Goal: Task Accomplishment & Management: Manage account settings

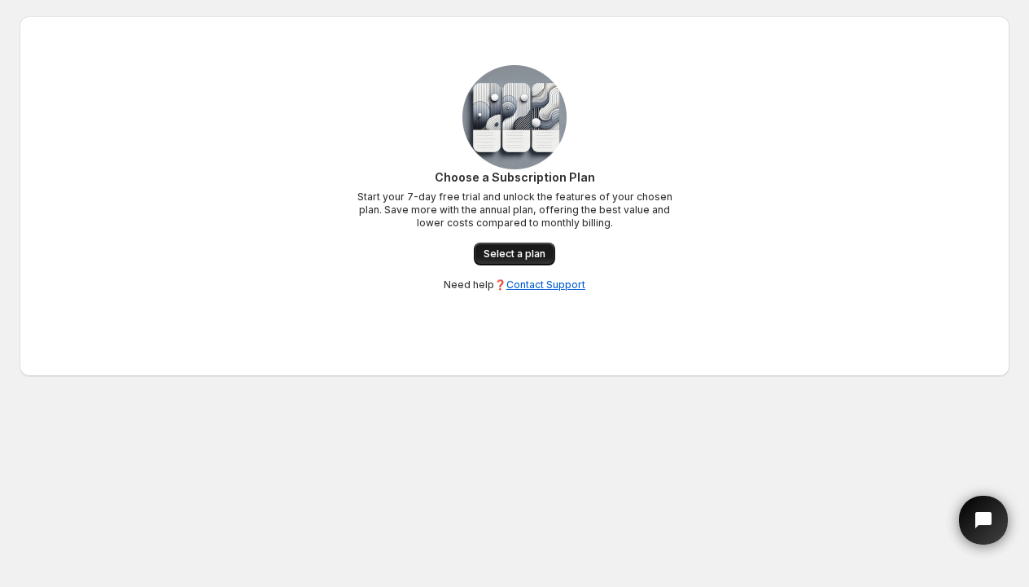
click at [507, 255] on span "Select a plan" at bounding box center [515, 254] width 62 height 13
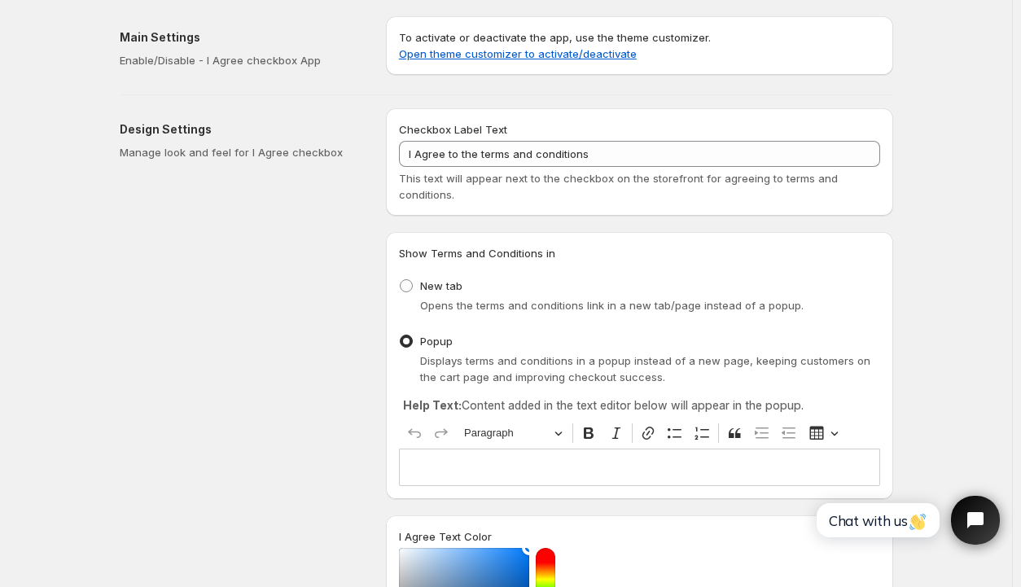
click at [453, 450] on div "Editor editing area: main. Press Alt+0 for help." at bounding box center [639, 467] width 481 height 37
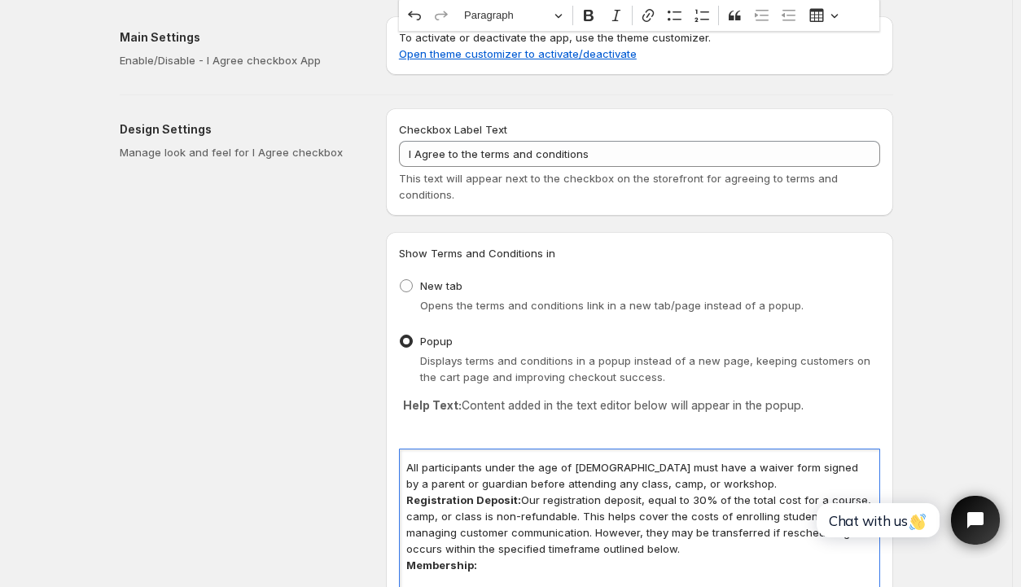
scroll to position [787, 0]
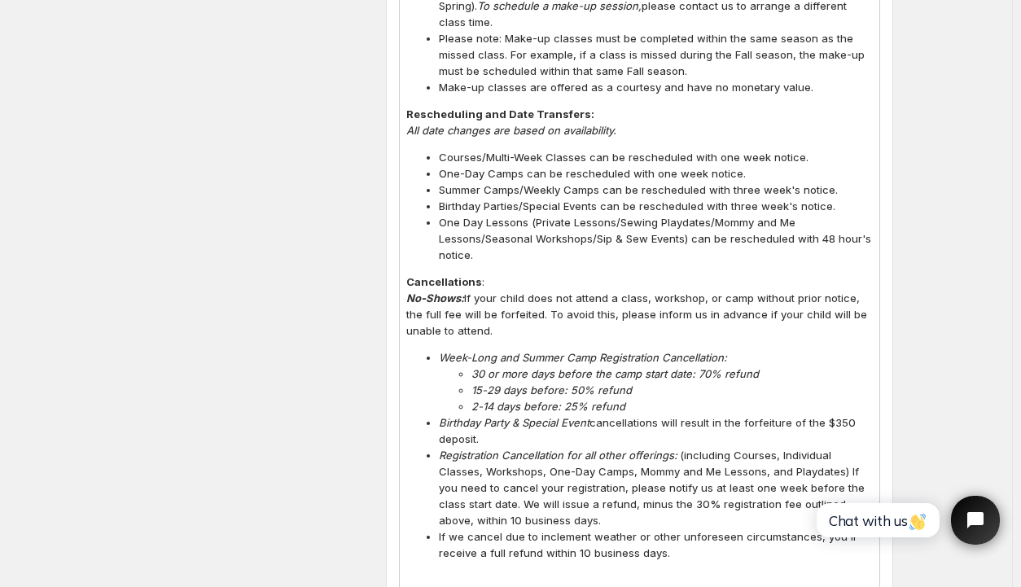
click at [338, 171] on div "Design Settings Manage look and feel for I Agree checkbox" at bounding box center [246, 193] width 253 height 1742
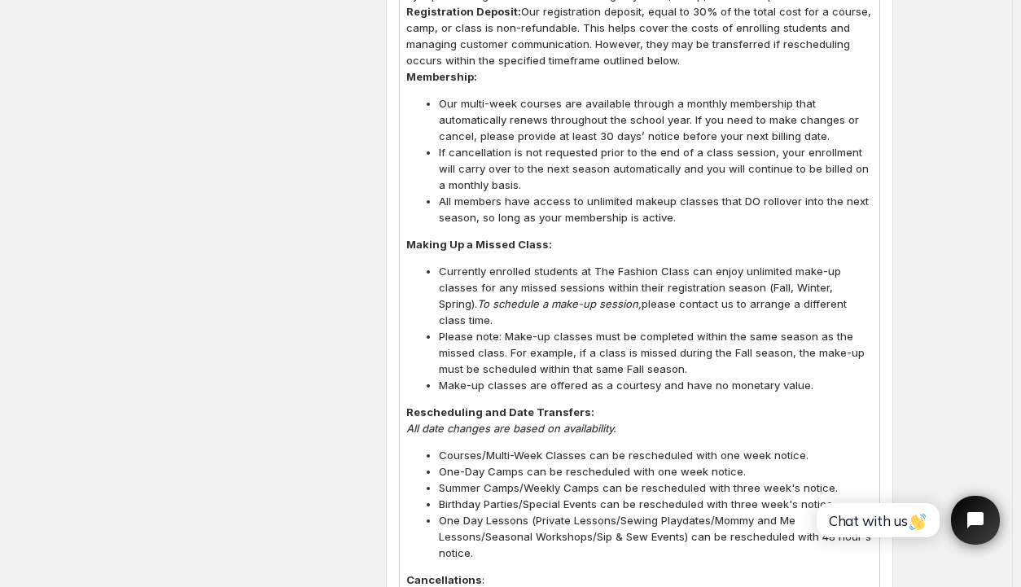
scroll to position [298, 0]
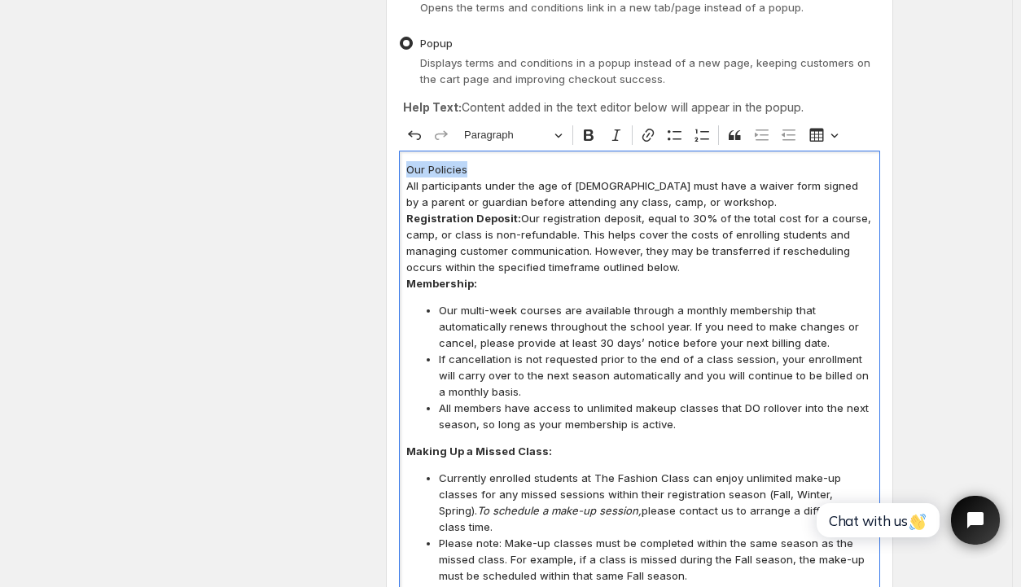
drag, startPoint x: 470, startPoint y: 165, endPoint x: 400, endPoint y: 166, distance: 70.0
click at [400, 166] on div "Show Terms and Conditions in New tab Opens the terms and conditions link in a n…" at bounding box center [639, 525] width 507 height 1182
click at [594, 130] on icon "Editor toolbar" at bounding box center [589, 134] width 10 height 11
drag, startPoint x: 653, startPoint y: 183, endPoint x: 712, endPoint y: 182, distance: 58.6
click at [712, 182] on p "All participants under the age of [DEMOGRAPHIC_DATA] must have a waiver form si…" at bounding box center [639, 194] width 467 height 33
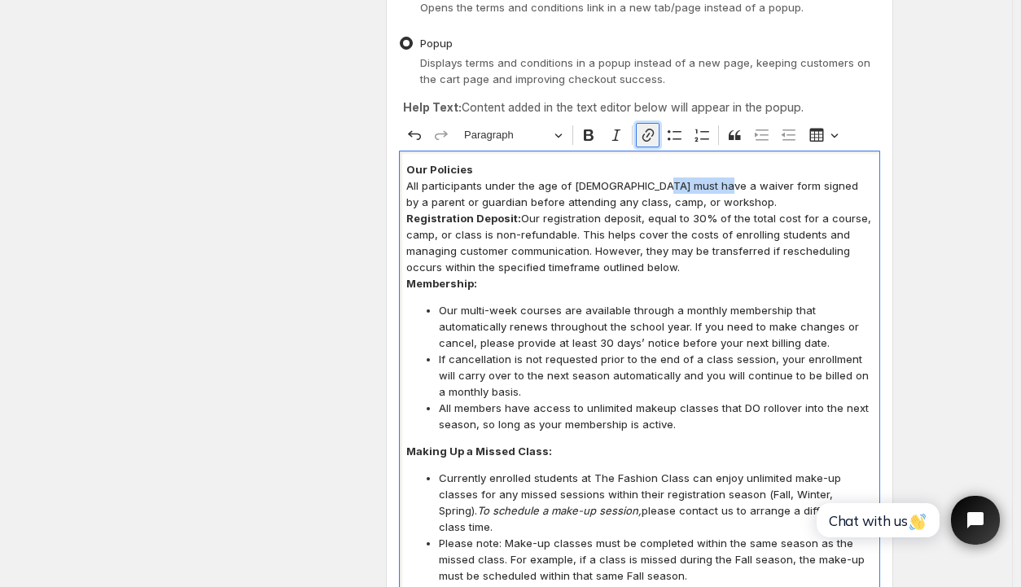
click at [648, 129] on icon "Editor toolbar" at bounding box center [648, 135] width 16 height 16
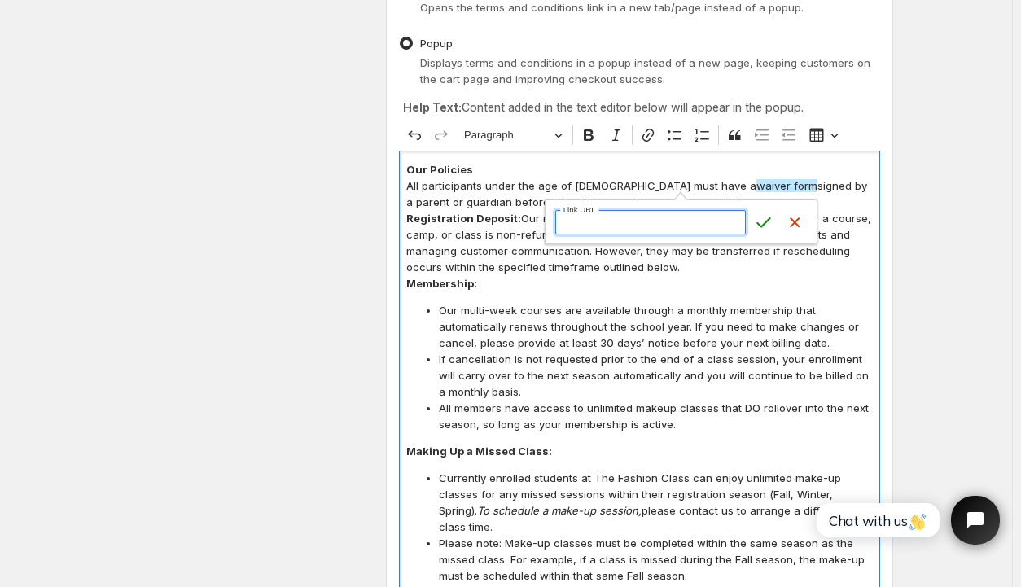
paste input "Cancellation Policy Some items in our store may be offered to you as a membersh…"
type input "Cancellation Policy Some items in our store may be offered to you as a membersh…"
paste input "[URL][DOMAIN_NAME]"
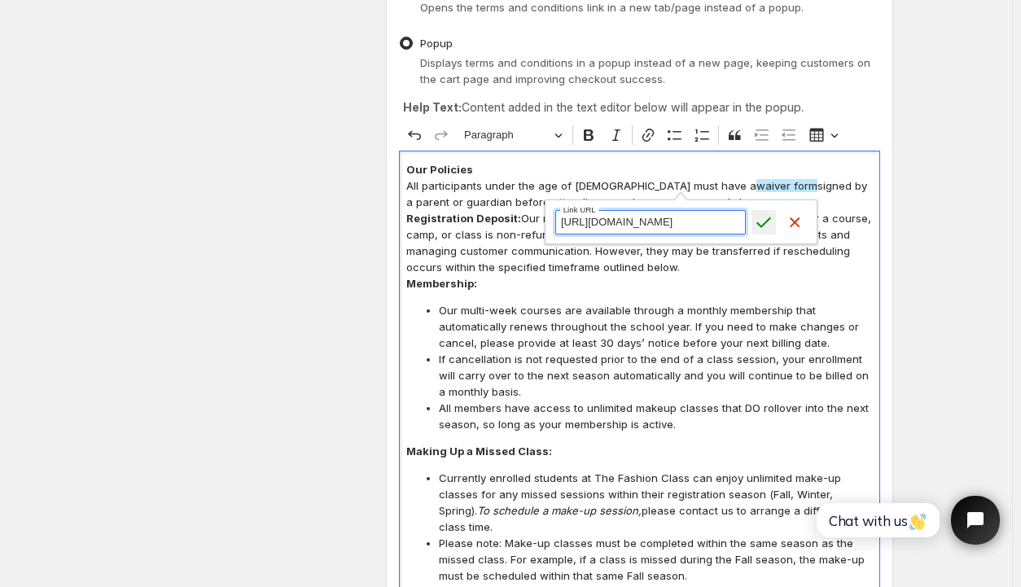
type input "[URL][DOMAIN_NAME]"
click at [767, 221] on icon "submit" at bounding box center [764, 222] width 16 height 16
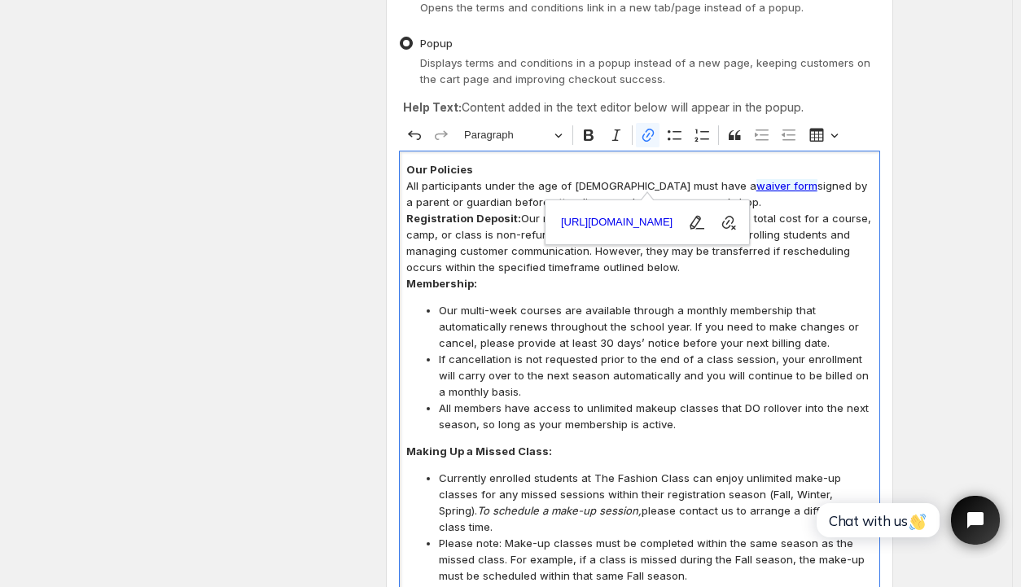
click at [655, 354] on span "If cancellation is not requested prior to the end of a class session, your enro…" at bounding box center [656, 375] width 434 height 49
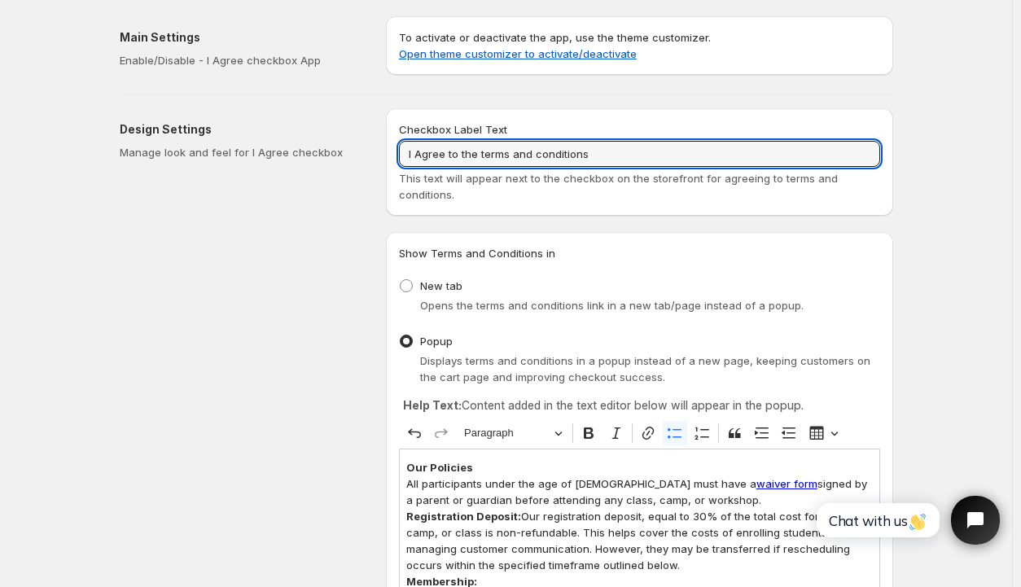
drag, startPoint x: 594, startPoint y: 147, endPoint x: 397, endPoint y: 160, distance: 197.5
click at [397, 160] on div "Checkbox Label Text I Agree to the terms and conditions This text will appear n…" at bounding box center [639, 161] width 507 height 107
paste input "Please agree to our policie"
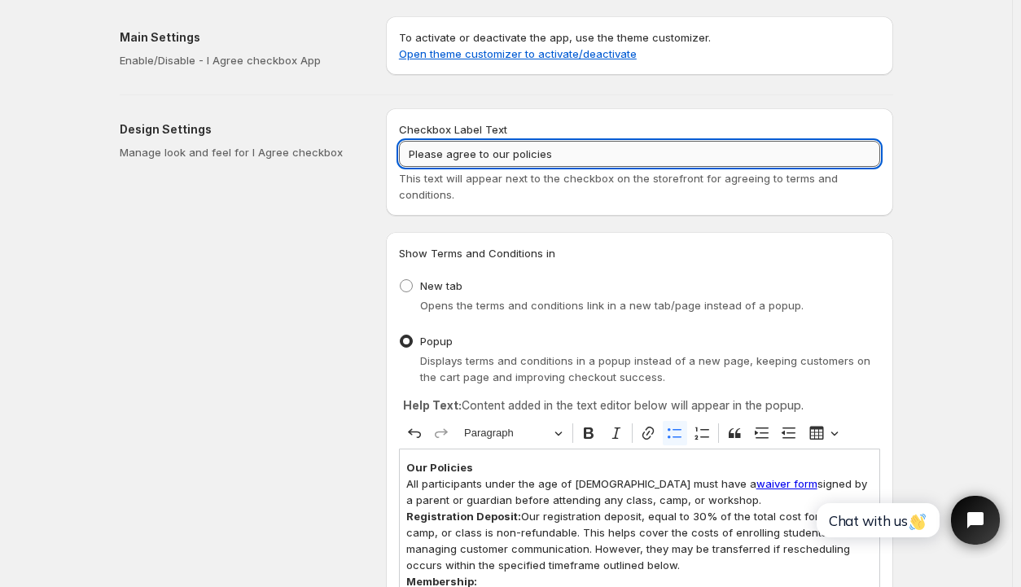
click at [515, 150] on input "Please agree to our policies" at bounding box center [639, 154] width 481 height 26
drag, startPoint x: 596, startPoint y: 152, endPoint x: 483, endPoint y: 157, distance: 113.3
click at [483, 157] on input "I Agree to the terms and conditions" at bounding box center [639, 154] width 481 height 26
drag, startPoint x: 594, startPoint y: 156, endPoint x: 485, endPoint y: 158, distance: 109.1
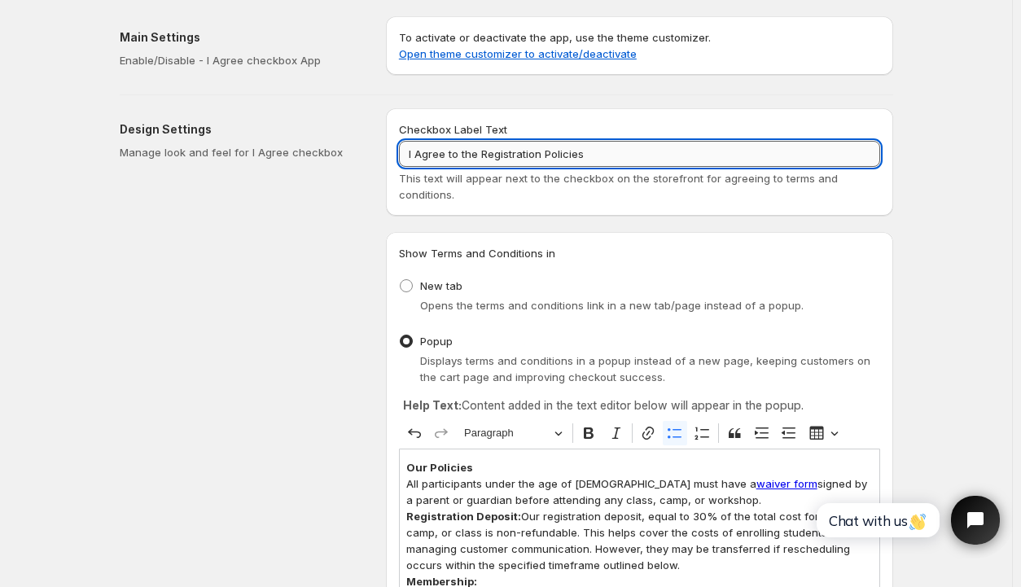
click at [485, 158] on input "I Agree to the Registration Policies" at bounding box center [639, 154] width 481 height 26
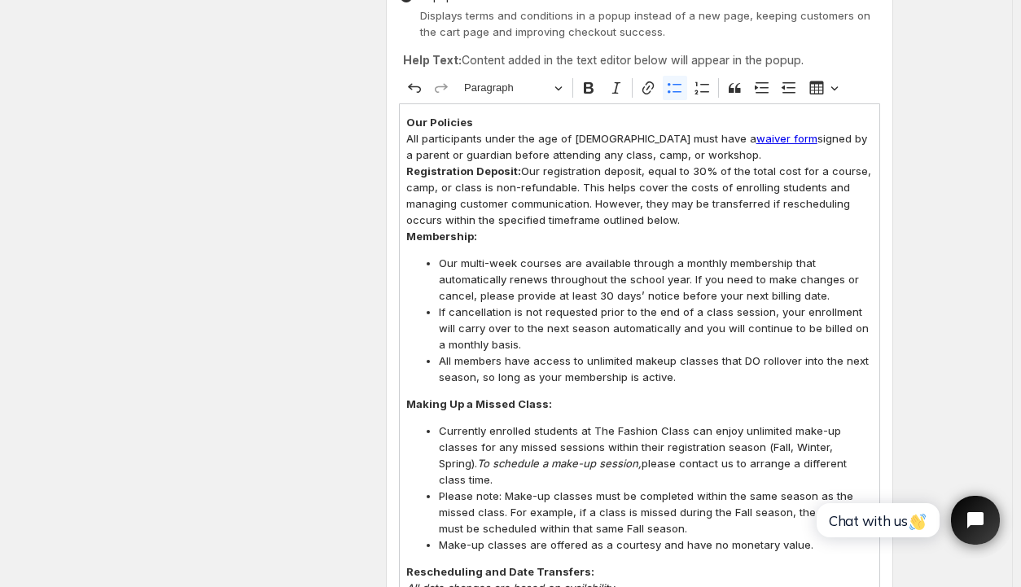
scroll to position [244, 0]
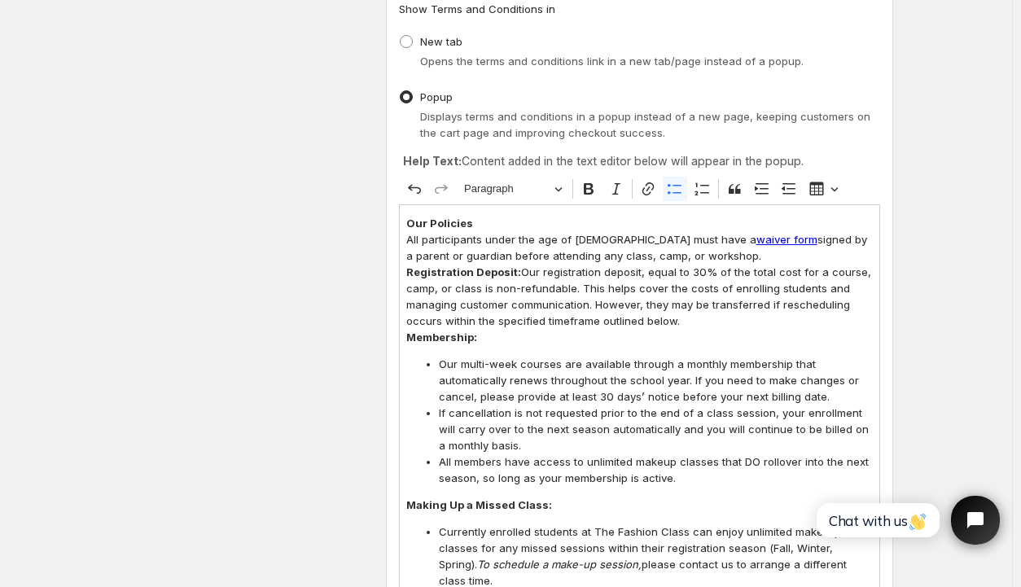
type input "I Agree to the Registration Policies"
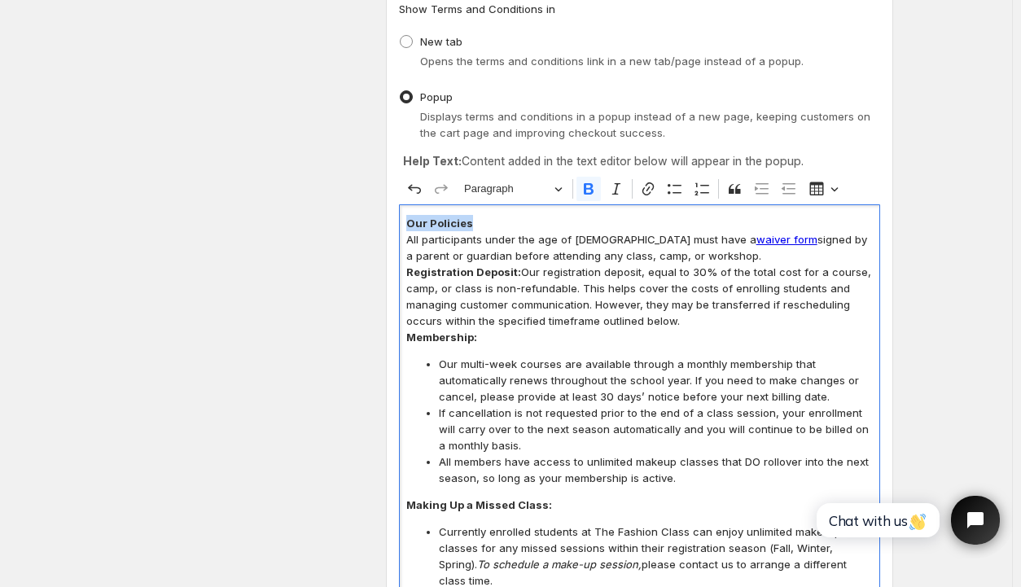
drag, startPoint x: 476, startPoint y: 218, endPoint x: 395, endPoint y: 224, distance: 80.8
click at [395, 224] on div "Show Terms and Conditions in New tab Opens the terms and conditions link in a n…" at bounding box center [639, 579] width 507 height 1182
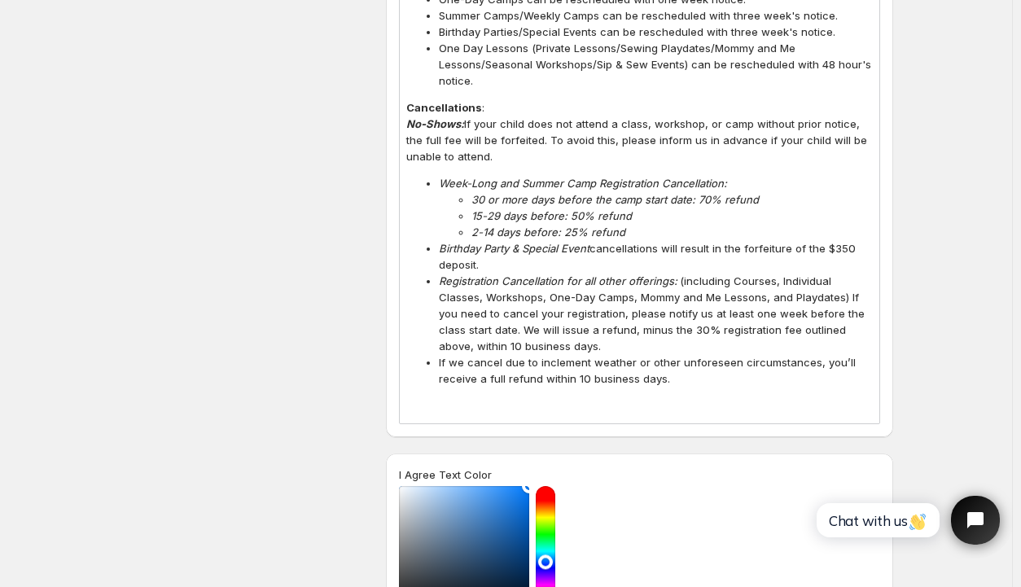
scroll to position [1466, 0]
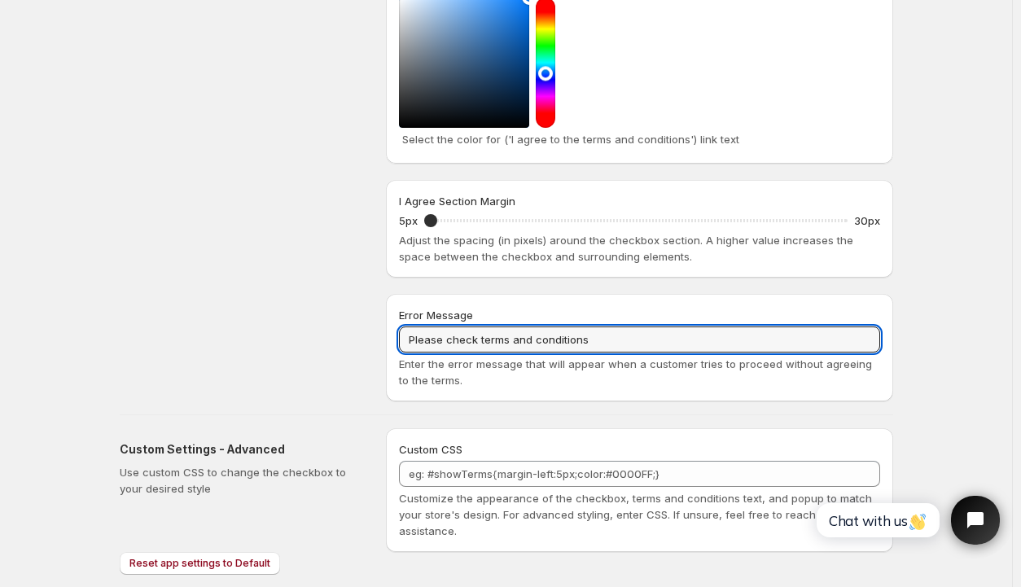
drag, startPoint x: 609, startPoint y: 320, endPoint x: 396, endPoint y: 322, distance: 213.3
click at [398, 323] on div "Error Message Please check terms and conditions Enter the error message that wi…" at bounding box center [639, 347] width 507 height 107
paste input "onfirm that you've read and agree to our policie"
type input "Please confirm that you've read and agree to our policies"
